Goal: Information Seeking & Learning: Learn about a topic

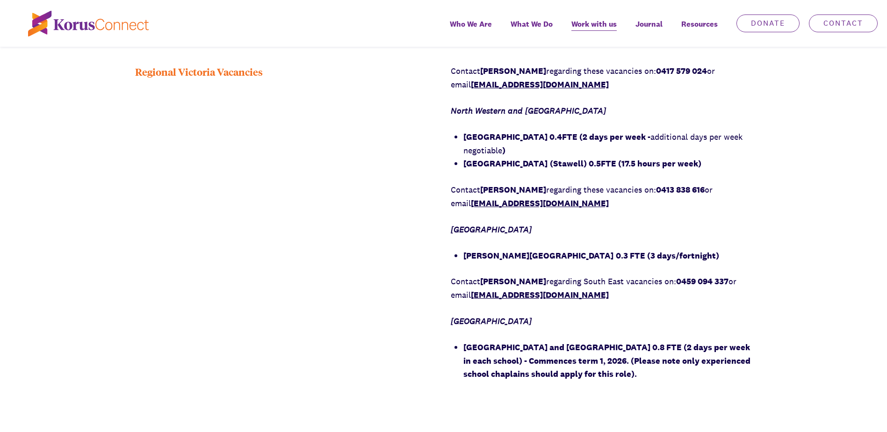
scroll to position [1012, 0]
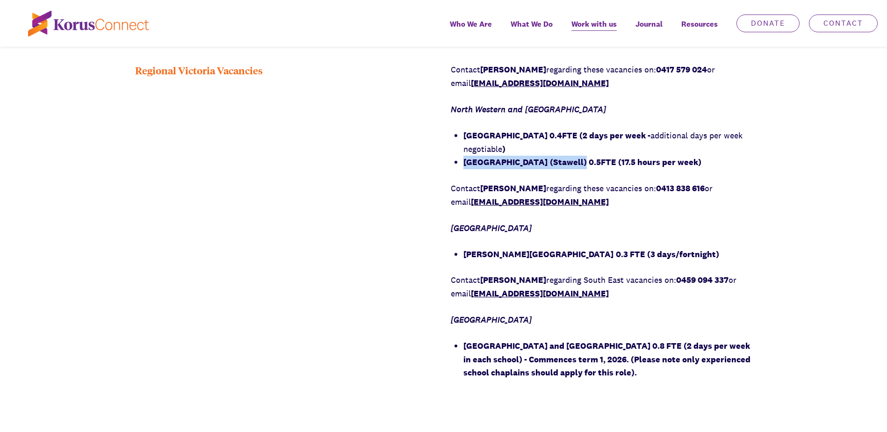
drag, startPoint x: 465, startPoint y: 159, endPoint x: 619, endPoint y: 162, distance: 154.3
click at [619, 162] on li "[GEOGRAPHIC_DATA] (Stawell) 0.5FTE (17.5 hours per week)" at bounding box center [607, 163] width 289 height 14
drag, startPoint x: 619, startPoint y: 162, endPoint x: 650, endPoint y: 159, distance: 31.0
click at [650, 159] on strong "(Stawell) 0.5FTE (17.5 hours per week)" at bounding box center [625, 162] width 151 height 11
copy strong "0.5FTE"
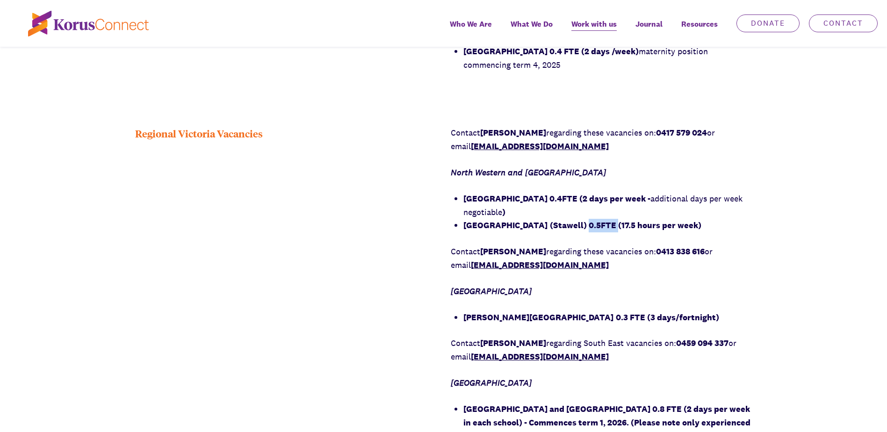
scroll to position [965, 0]
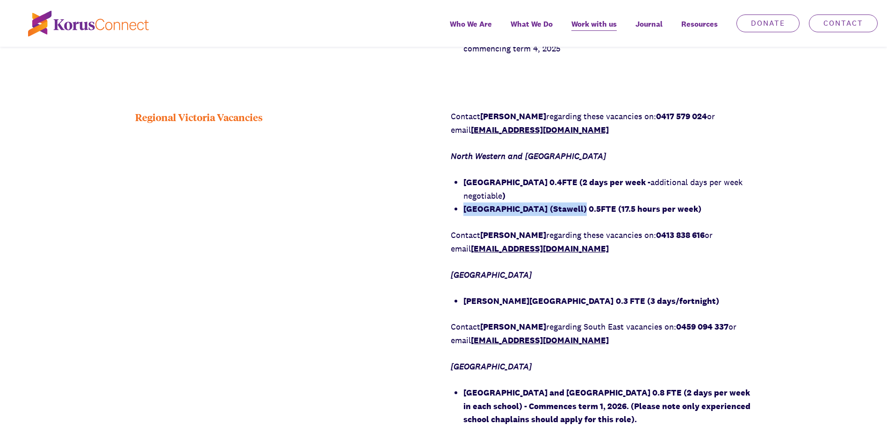
drag, startPoint x: 463, startPoint y: 208, endPoint x: 619, endPoint y: 205, distance: 156.6
click at [619, 205] on li "[GEOGRAPHIC_DATA] (Stawell) 0.5FTE (17.5 hours per week)" at bounding box center [607, 209] width 289 height 14
click at [588, 214] on strong "(Stawell) 0.5FTE (17.5 hours per week)" at bounding box center [625, 208] width 151 height 11
drag, startPoint x: 465, startPoint y: 211, endPoint x: 621, endPoint y: 206, distance: 155.7
click at [621, 206] on li "[GEOGRAPHIC_DATA] (Stawell) 0.5FTE (17.5 hours per week)" at bounding box center [607, 209] width 289 height 14
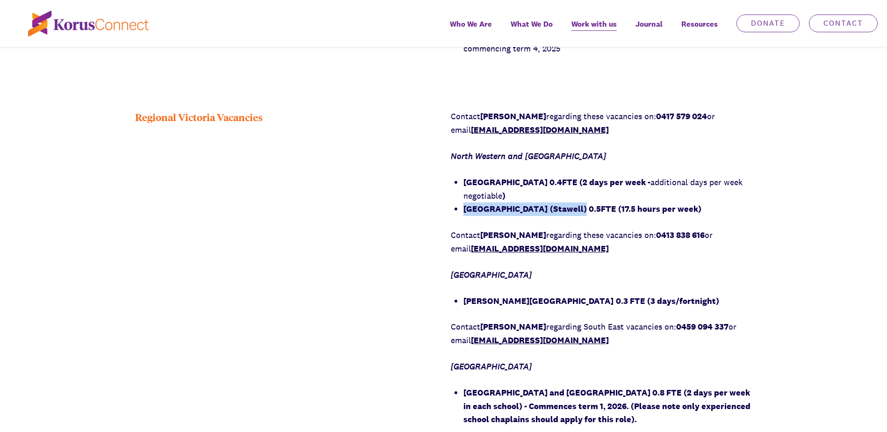
copy li "[GEOGRAPHIC_DATA] ([GEOGRAPHIC_DATA])"
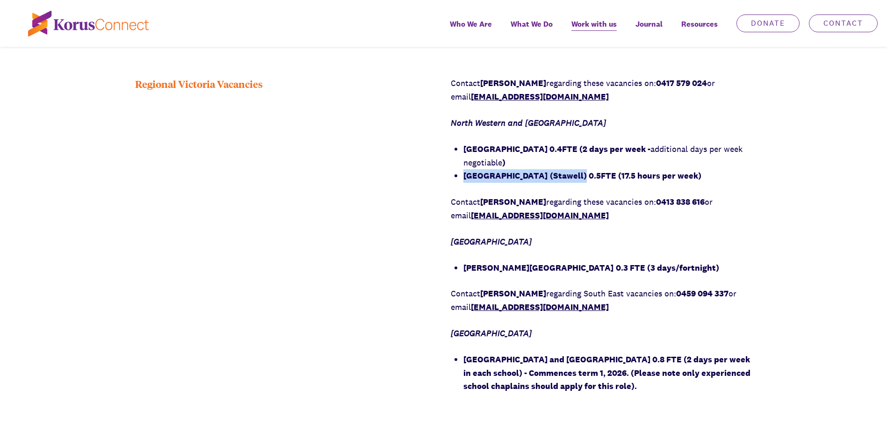
scroll to position [1012, 0]
